Goal: Use online tool/utility: Utilize a website feature to perform a specific function

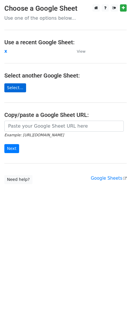
click at [13, 89] on link "Select..." at bounding box center [15, 87] width 22 height 9
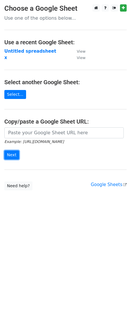
click at [6, 153] on input "Next" at bounding box center [11, 155] width 15 height 9
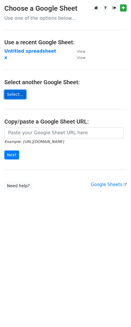
click at [13, 93] on link "Select..." at bounding box center [15, 94] width 22 height 9
